Goal: Information Seeking & Learning: Learn about a topic

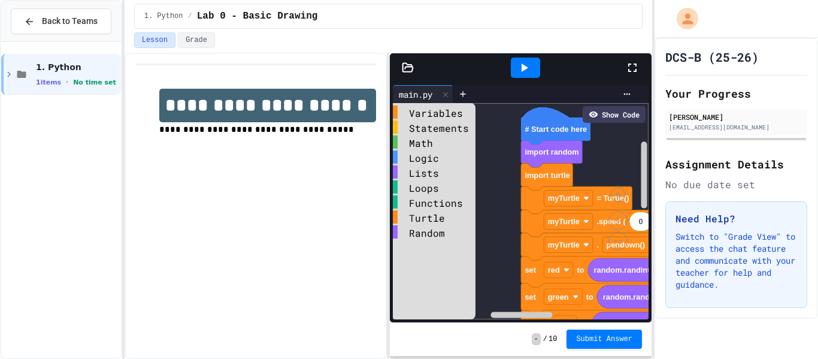
click at [632, 73] on icon at bounding box center [633, 68] width 14 height 14
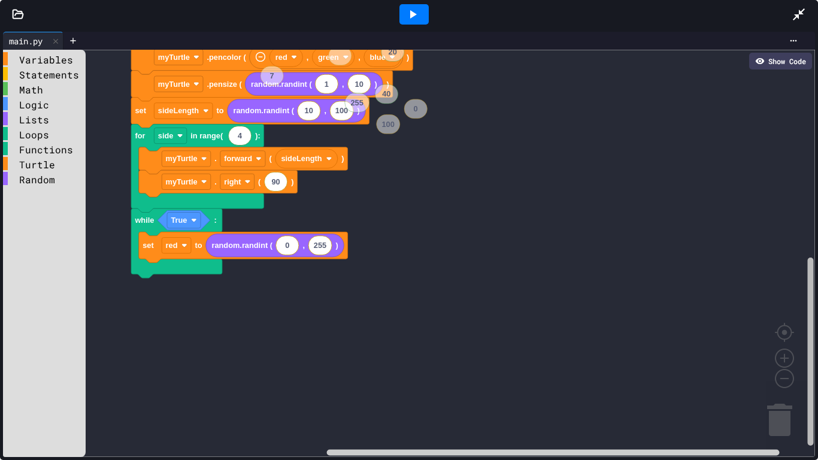
click at [790, 333] on div "Variables Statements Math Logic Lists Loops Functions Turtle Random # Start cod…" at bounding box center [409, 253] width 812 height 407
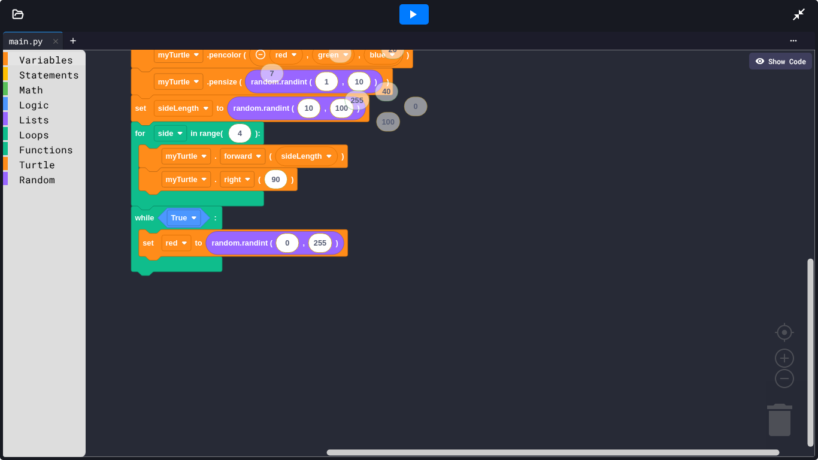
click at [50, 56] on div "Variables" at bounding box center [44, 58] width 83 height 13
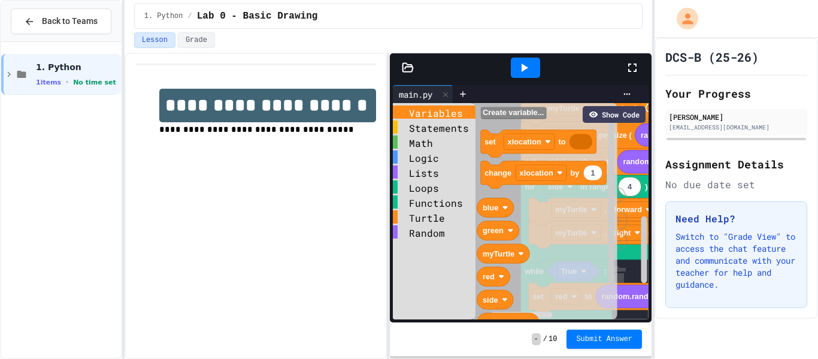
click at [632, 70] on icon at bounding box center [633, 68] width 14 height 14
click at [627, 66] on icon at bounding box center [633, 68] width 14 height 14
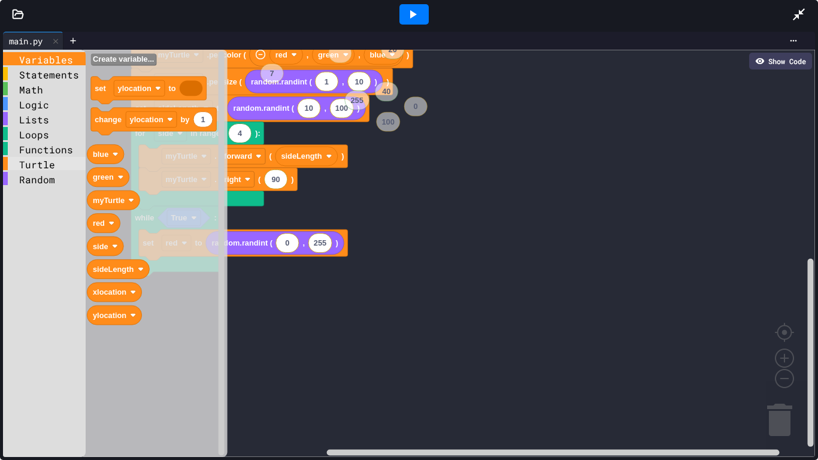
click at [57, 164] on div "Turtle" at bounding box center [44, 163] width 83 height 13
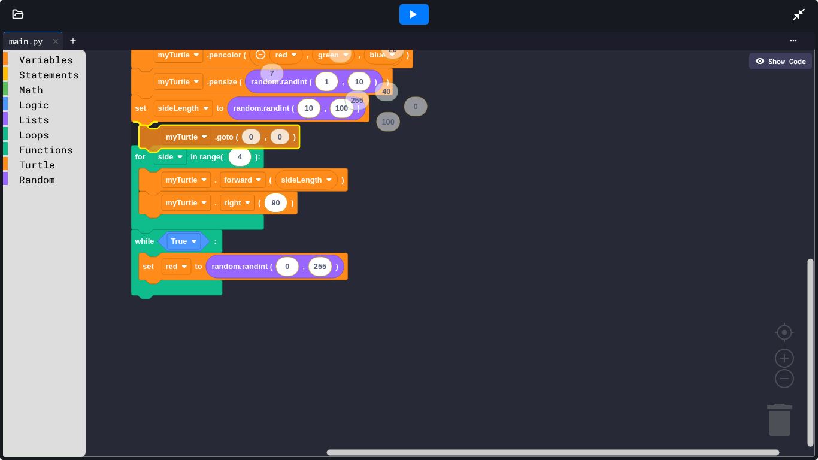
click at [143, 137] on div "Variables Statements Math Logic Lists Loops Functions Turtle Random # Start cod…" at bounding box center [409, 253] width 812 height 407
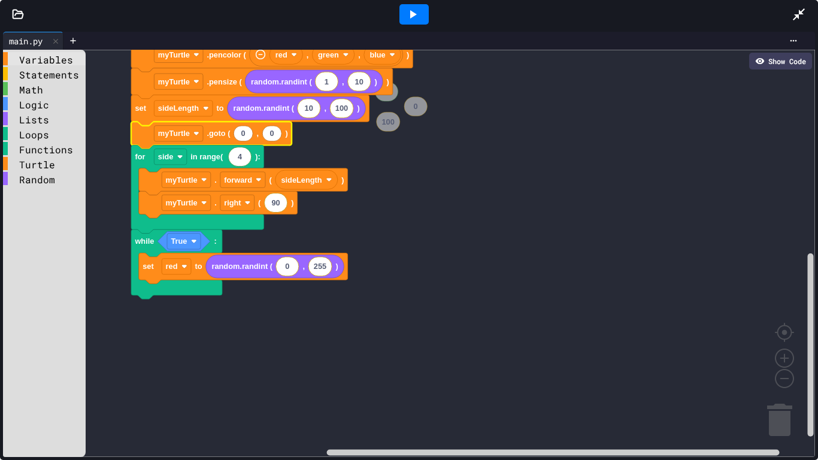
click at [25, 60] on div "Variables" at bounding box center [44, 58] width 83 height 13
click at [271, 131] on div "Variables Statements Math Logic Lists Loops Functions Turtle Random # Start cod…" at bounding box center [409, 253] width 812 height 407
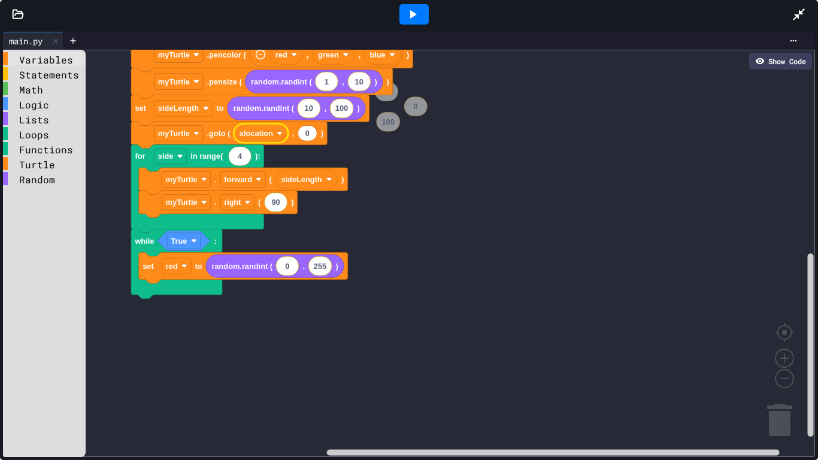
click at [34, 58] on div "Variables" at bounding box center [44, 58] width 83 height 13
click at [326, 137] on div "Variables Statements Math Logic Lists Loops Functions Turtle Random # Start cod…" at bounding box center [409, 253] width 812 height 407
